Goal: Register for event/course

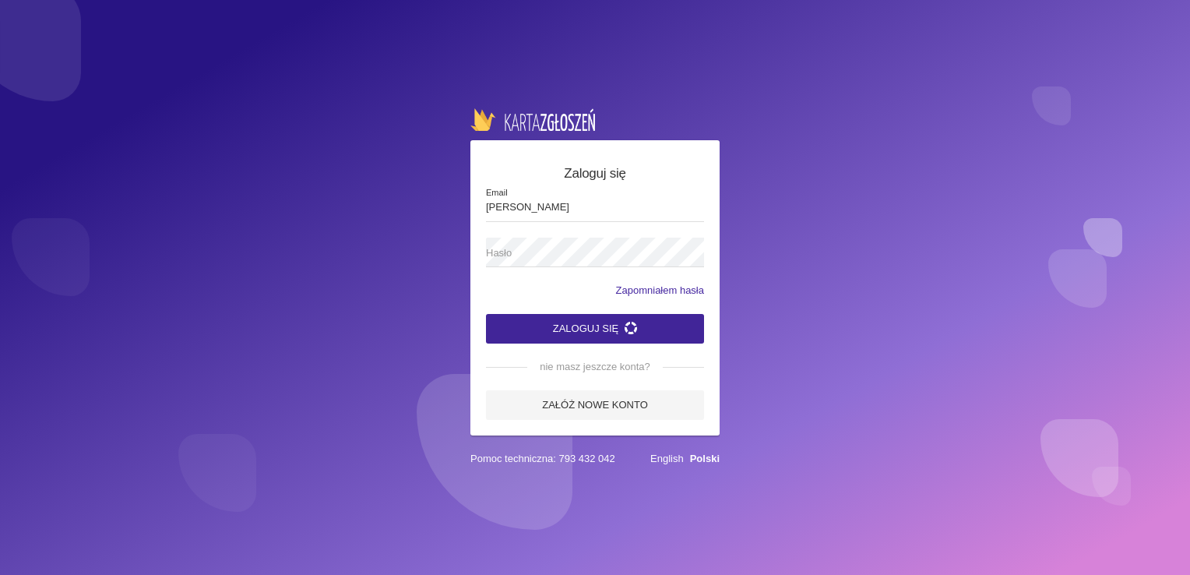
type input "[EMAIL_ADDRESS][DOMAIN_NAME]"
click at [633, 328] on icon "submit" at bounding box center [631, 328] width 12 height 12
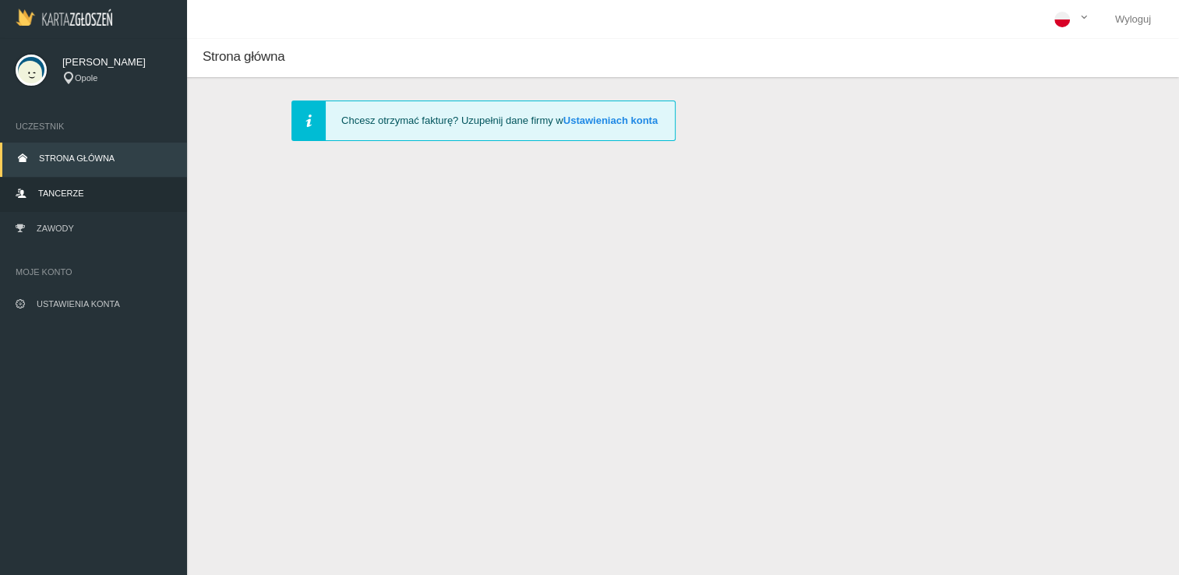
click at [93, 192] on link "Tancerze" at bounding box center [93, 195] width 187 height 34
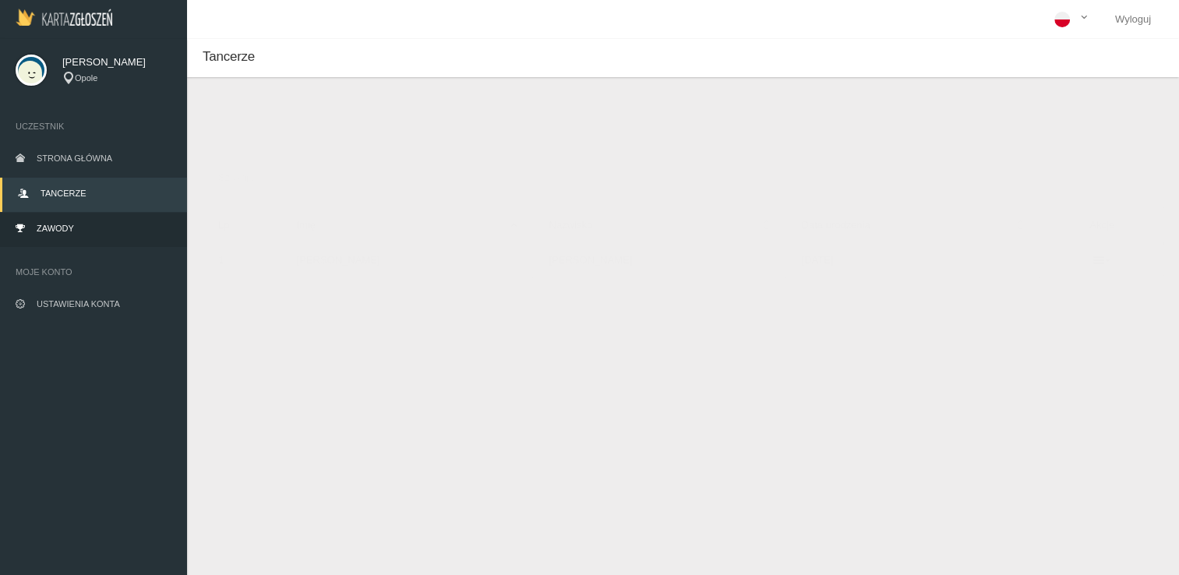
click at [93, 228] on link "Zawody" at bounding box center [93, 230] width 187 height 34
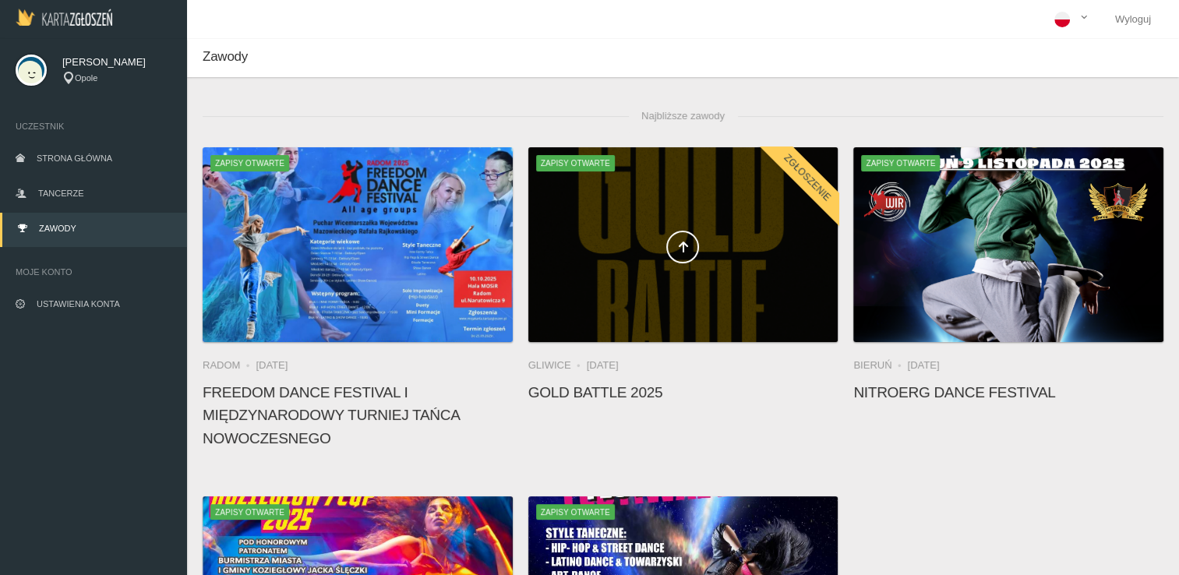
click at [661, 304] on div at bounding box center [683, 244] width 310 height 195
click at [679, 250] on icon at bounding box center [682, 247] width 12 height 12
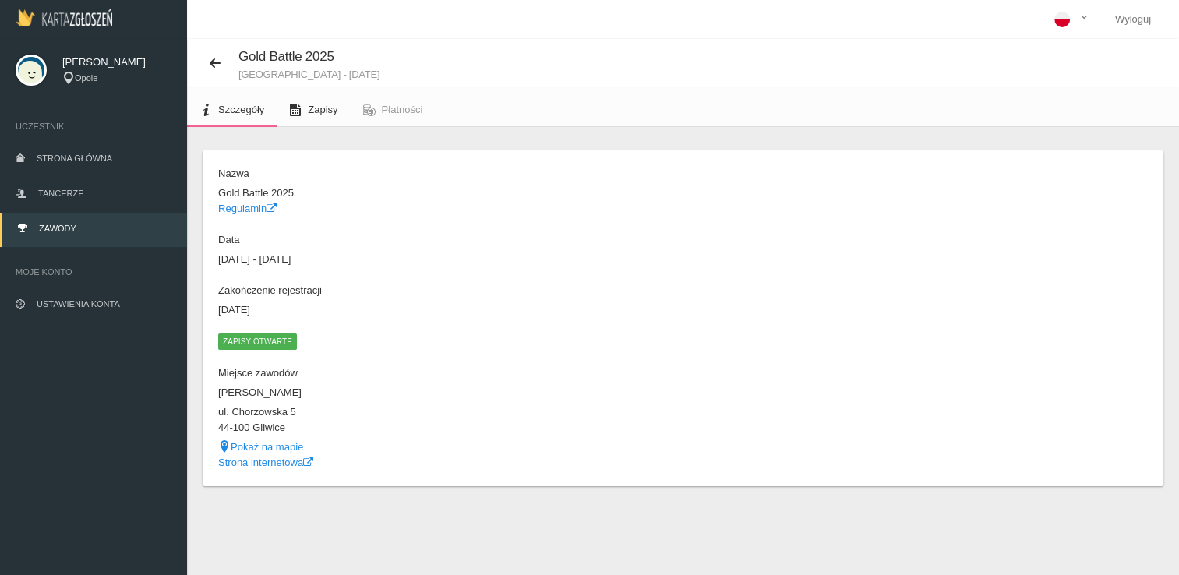
click at [316, 108] on span "Zapisy" at bounding box center [323, 110] width 30 height 12
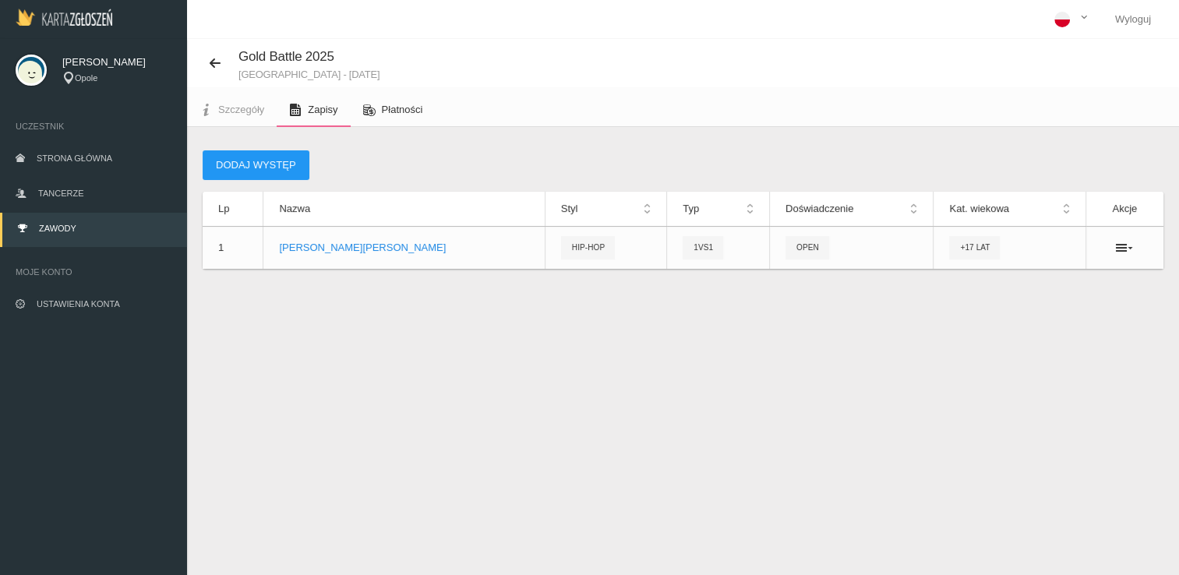
click at [377, 104] on link "Płatności" at bounding box center [393, 110] width 85 height 34
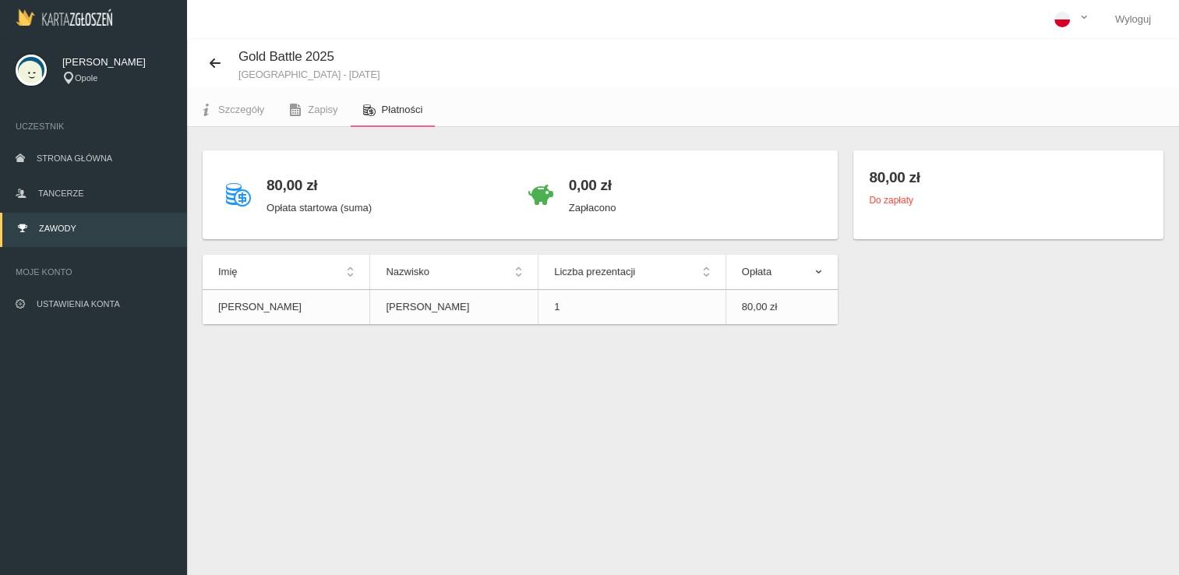
click at [887, 202] on small "Do zapłaty" at bounding box center [891, 200] width 44 height 11
click at [1000, 201] on div "Do zapłaty" at bounding box center [1008, 200] width 279 height 16
drag, startPoint x: 1000, startPoint y: 201, endPoint x: 1088, endPoint y: 210, distance: 88.5
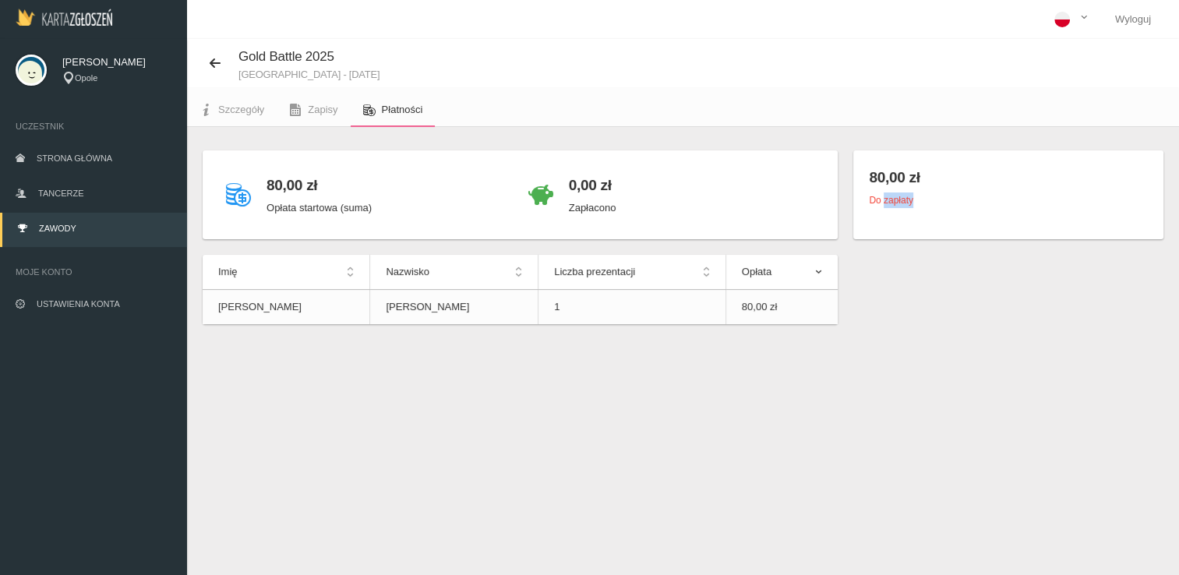
click at [1088, 210] on div "80,00 zł Do zapłaty" at bounding box center [1008, 194] width 310 height 89
click at [818, 273] on th "Opłata" at bounding box center [781, 272] width 112 height 35
click at [822, 276] on th "Opłata" at bounding box center [781, 272] width 112 height 35
click at [817, 270] on th "Opłata" at bounding box center [781, 272] width 112 height 35
click at [1137, 19] on link "Wyloguj" at bounding box center [1132, 19] width 61 height 39
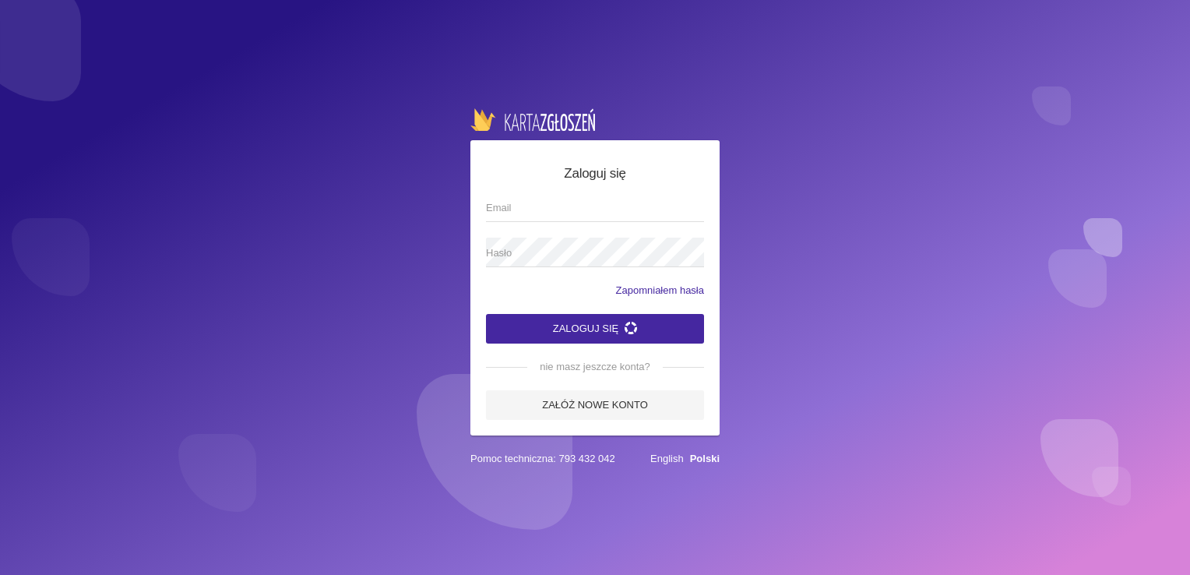
click at [531, 201] on span "Email" at bounding box center [587, 208] width 203 height 16
click at [531, 201] on input "Email" at bounding box center [595, 207] width 218 height 30
type input "[EMAIL_ADDRESS][DOMAIN_NAME]"
click at [527, 251] on span "Hasło" at bounding box center [587, 253] width 203 height 16
click at [486, 314] on button "Zaloguj się" at bounding box center [595, 329] width 218 height 30
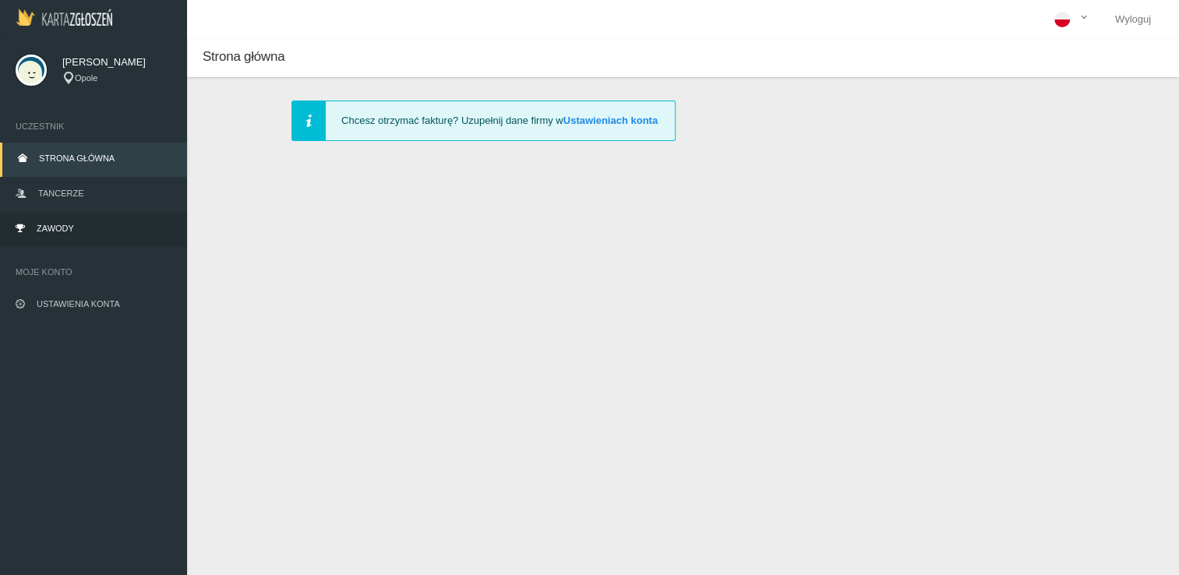
click at [53, 229] on span "Zawody" at bounding box center [55, 228] width 37 height 9
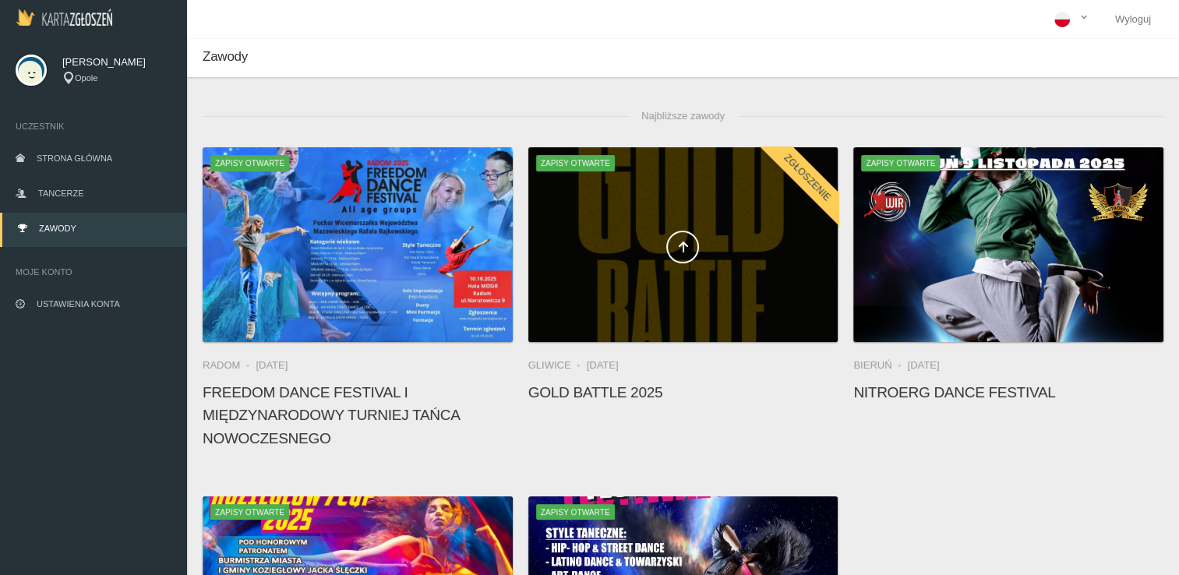
click at [637, 217] on div at bounding box center [683, 244] width 310 height 195
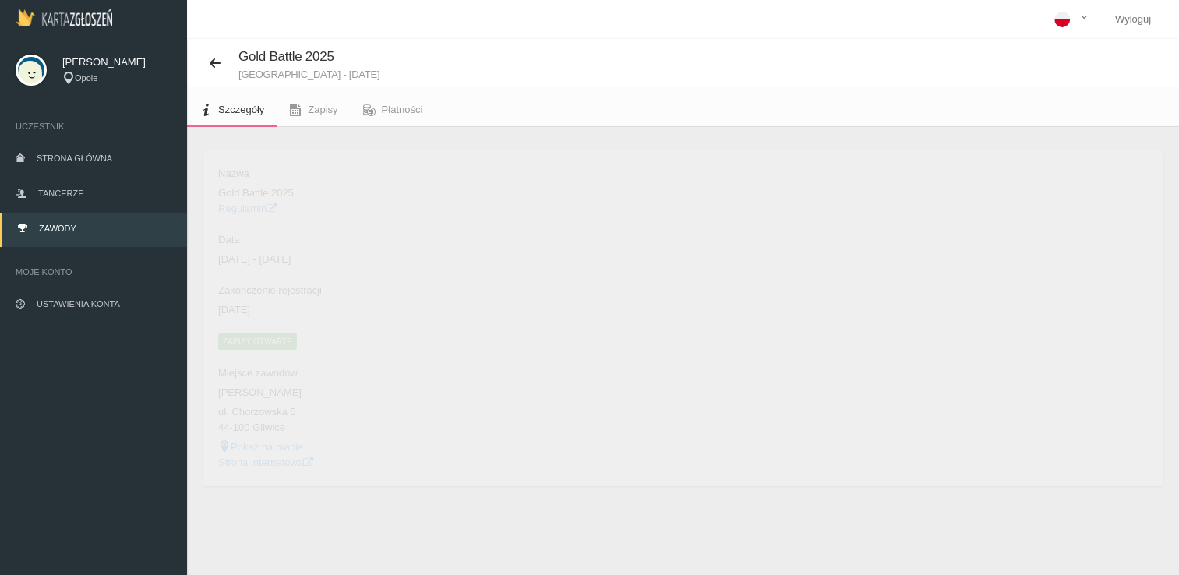
click at [259, 341] on span "Zapisy otwarte" at bounding box center [257, 341] width 79 height 16
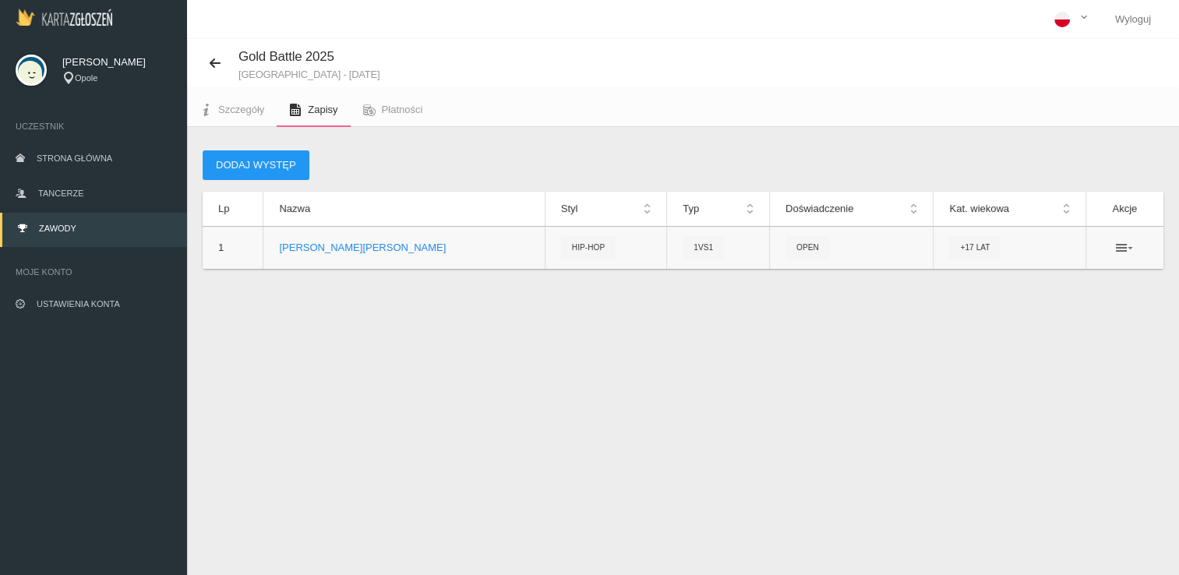
click at [1131, 248] on icon at bounding box center [1124, 248] width 17 height 12
click at [1031, 273] on link "Edytuj" at bounding box center [1046, 275] width 156 height 28
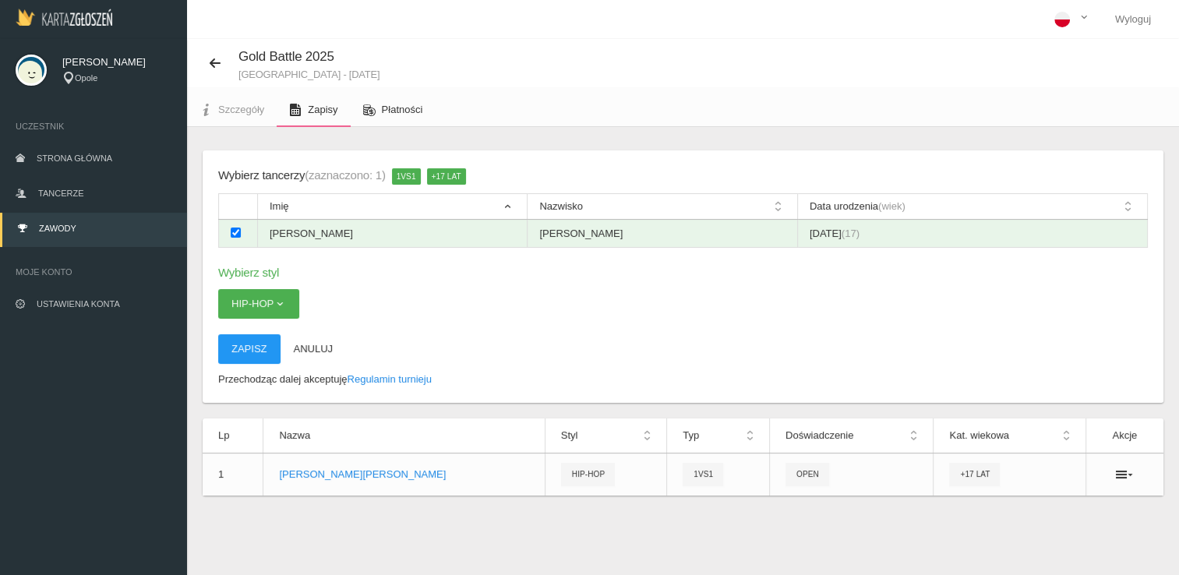
click at [398, 111] on span "Płatności" at bounding box center [402, 110] width 41 height 12
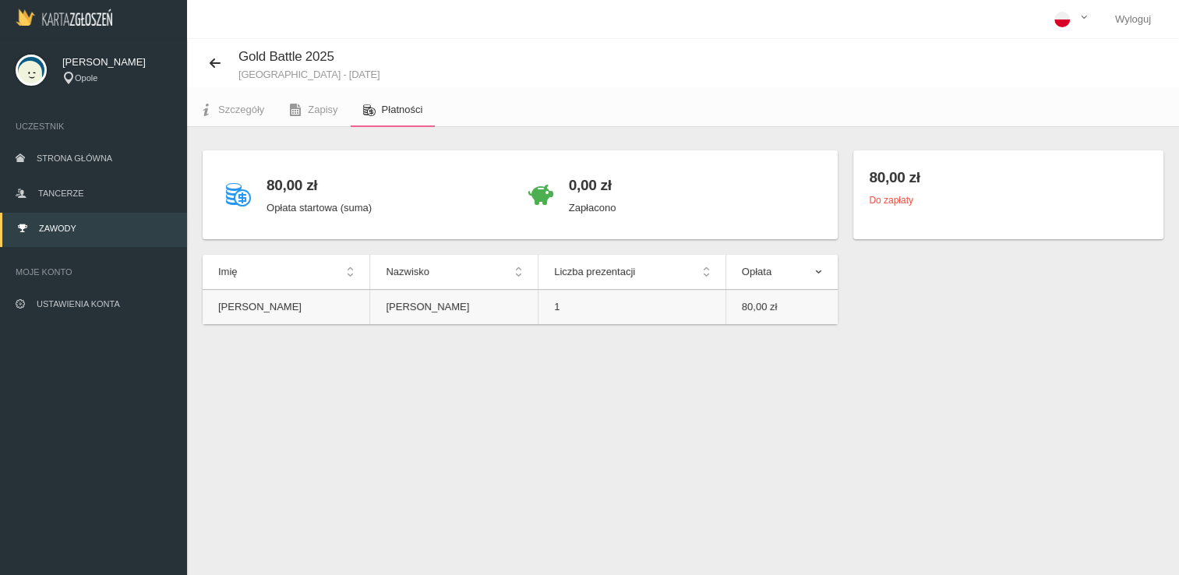
click at [738, 310] on td "80,00 zł" at bounding box center [781, 307] width 112 height 35
click at [77, 158] on span "Strona główna" at bounding box center [75, 157] width 76 height 9
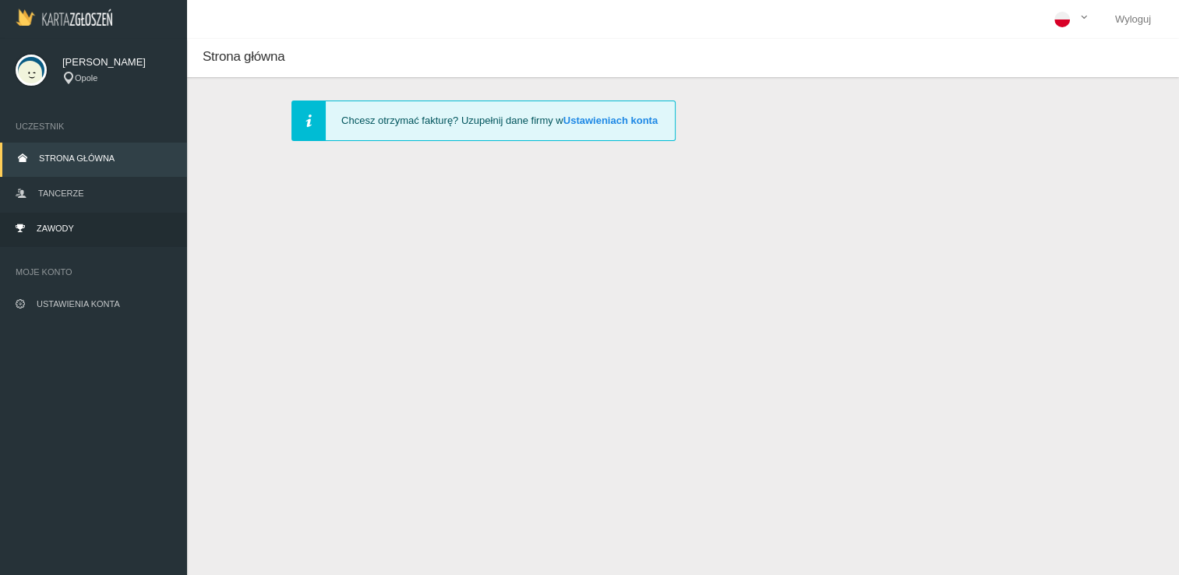
click at [62, 235] on link "Zawody" at bounding box center [93, 230] width 187 height 34
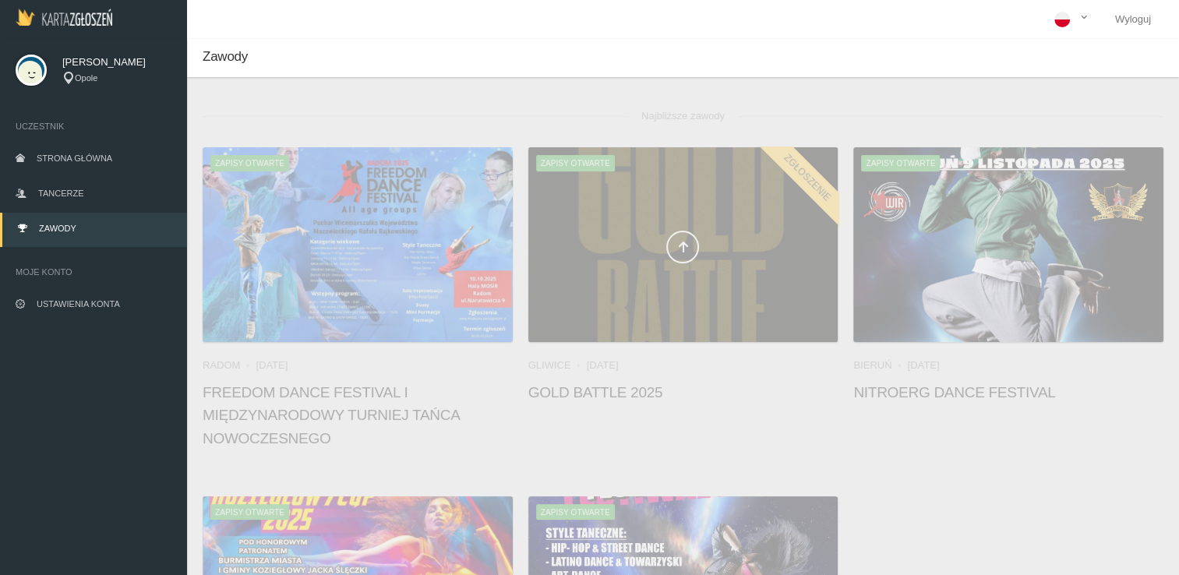
click at [655, 208] on div at bounding box center [683, 244] width 310 height 195
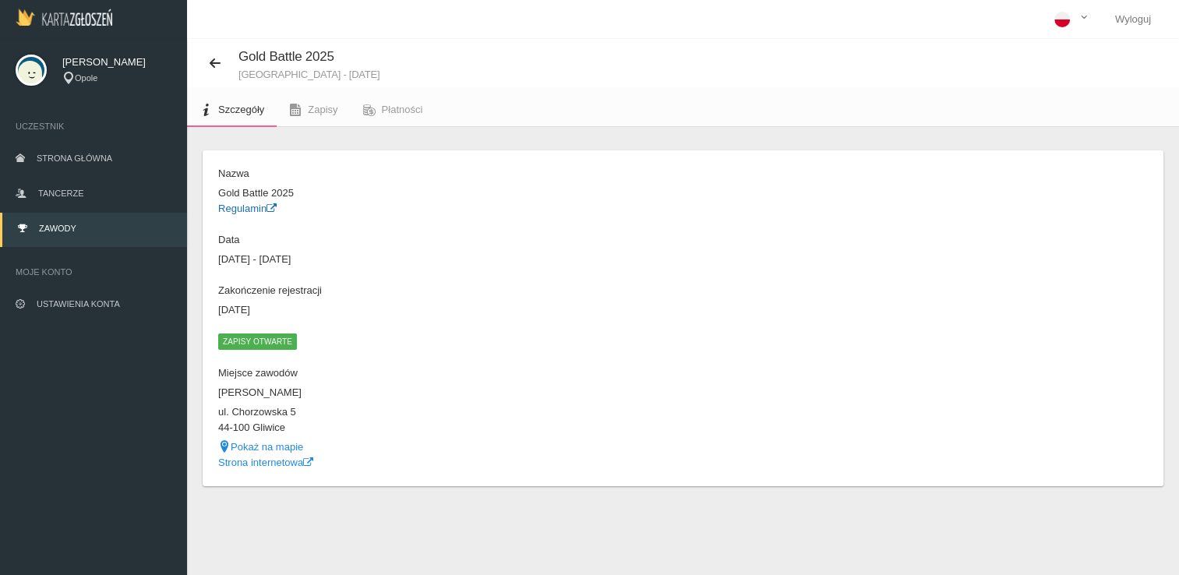
click at [254, 209] on link "Regulamin" at bounding box center [247, 209] width 58 height 12
